Goal: Complete application form

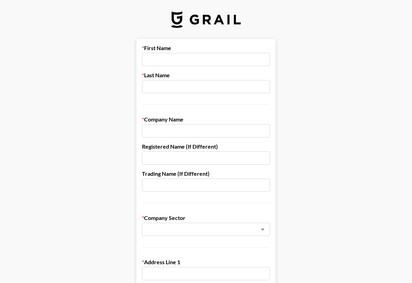
click at [160, 56] on input "text" at bounding box center [206, 59] width 128 height 13
type input "[PERSON_NAME]"
click at [173, 131] on input "text" at bounding box center [206, 130] width 128 height 13
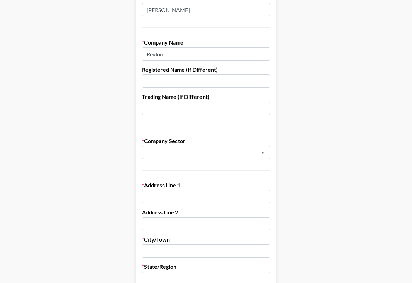
scroll to position [82, 0]
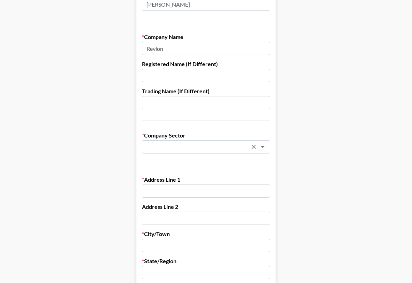
type input "Revlon"
click at [173, 147] on input "text" at bounding box center [196, 147] width 101 height 8
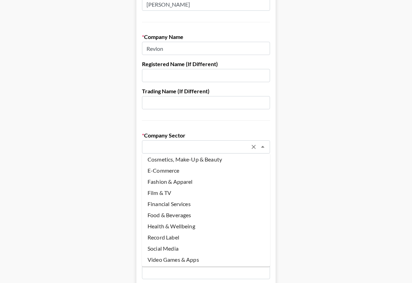
scroll to position [48, 0]
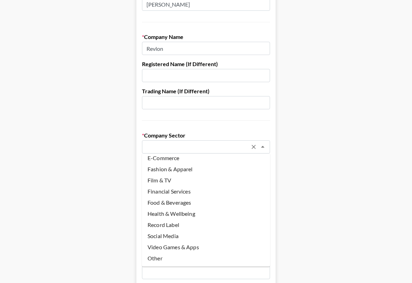
click at [170, 237] on li "Social Media" at bounding box center [206, 235] width 128 height 11
type input "Social Media"
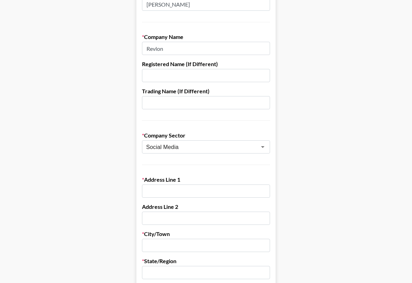
click at [161, 194] on input "text" at bounding box center [206, 190] width 128 height 13
type input "[STREET_ADDRESS]"
type input "[PERSON_NAME]"
type input "Revlon"
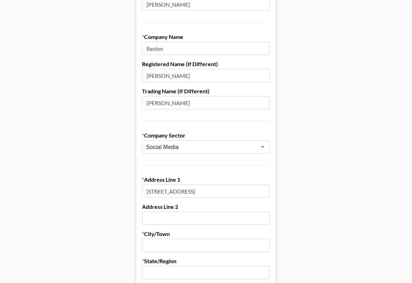
type input "[US_STATE]"
type input "NY"
type input "10001"
type input "7326140695"
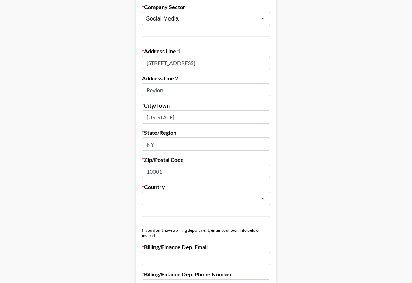
scroll to position [213, 0]
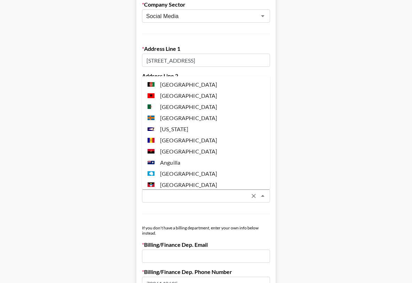
click at [185, 192] on input "text" at bounding box center [196, 196] width 101 height 8
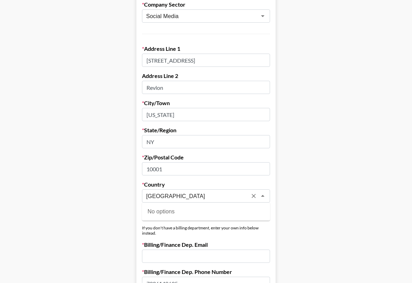
type input "[GEOGRAPHIC_DATA]"
click at [66, 174] on main "First Name [PERSON_NAME] Last Name [PERSON_NAME] Company Name Revlon Registered…" at bounding box center [206, 126] width 401 height 601
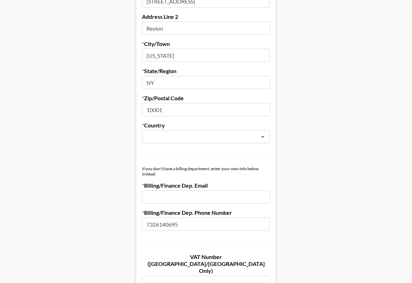
scroll to position [279, 0]
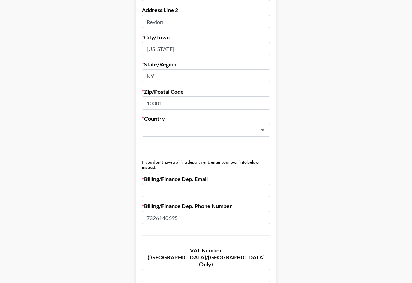
click at [167, 188] on input "email" at bounding box center [206, 190] width 128 height 13
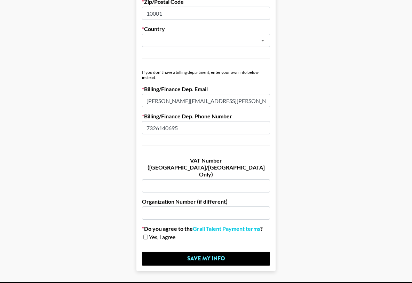
scroll to position [369, 0]
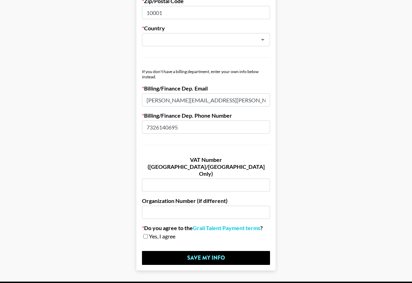
type input "[PERSON_NAME][EMAIL_ADDRESS][PERSON_NAME][DOMAIN_NAME]"
click at [146, 234] on input "checkbox" at bounding box center [145, 236] width 5 height 5
checkbox input "true"
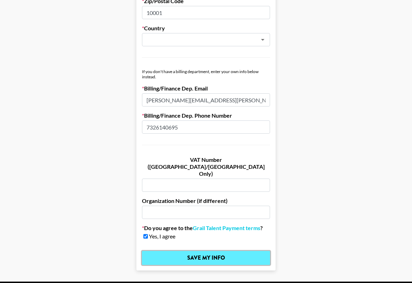
click at [180, 251] on input "Save My Info" at bounding box center [206, 258] width 128 height 14
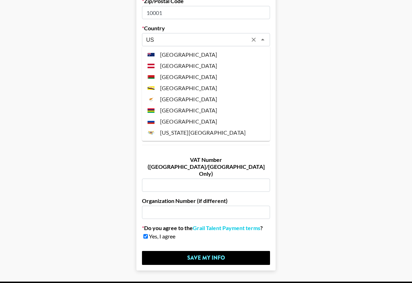
scroll to position [382, 0]
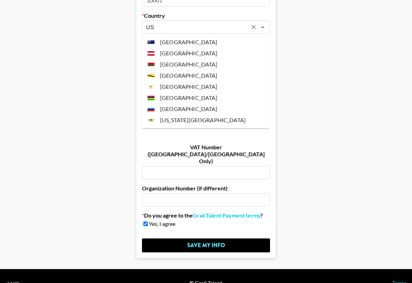
type input "U"
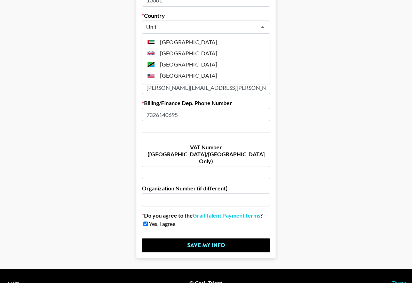
click at [182, 75] on li "[GEOGRAPHIC_DATA]" at bounding box center [206, 75] width 128 height 11
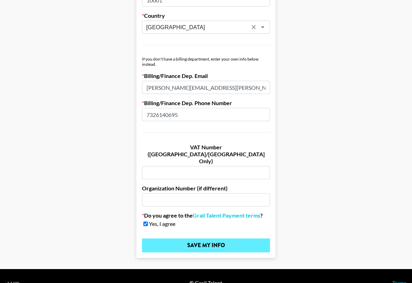
type input "[GEOGRAPHIC_DATA]"
click at [202, 238] on input "Save My Info" at bounding box center [206, 245] width 128 height 14
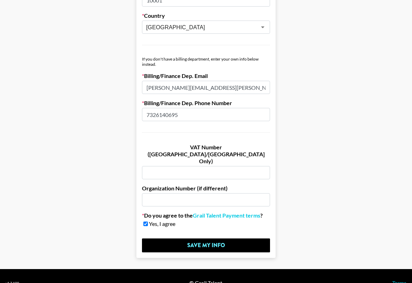
scroll to position [0, 0]
